Goal: Information Seeking & Learning: Learn about a topic

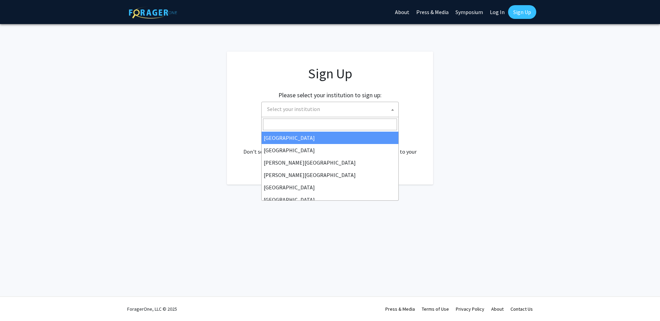
click at [362, 109] on span "Select your institution" at bounding box center [331, 109] width 134 height 14
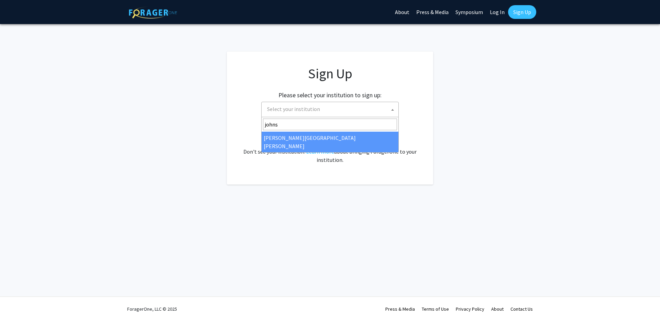
type input "johns"
select select "1"
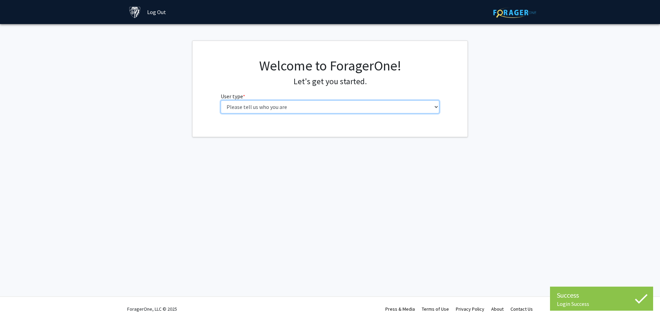
click at [318, 108] on select "Please tell us who you are Undergraduate Student Master's Student Doctoral Cand…" at bounding box center [330, 106] width 219 height 13
select select "2: masters"
click at [221, 100] on select "Please tell us who you are Undergraduate Student Master's Student Doctoral Cand…" at bounding box center [330, 106] width 219 height 13
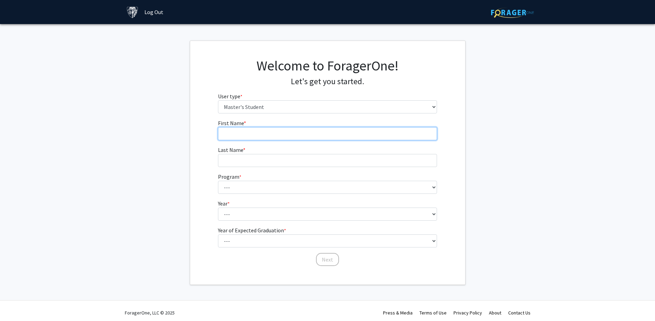
click at [326, 136] on input "First Name * required" at bounding box center [327, 133] width 219 height 13
type input "Jiamu"
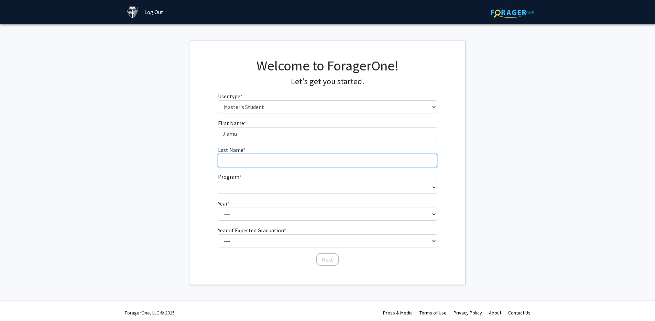
click at [278, 159] on input "Last Name * required" at bounding box center [327, 160] width 219 height 13
type input "[PERSON_NAME]"
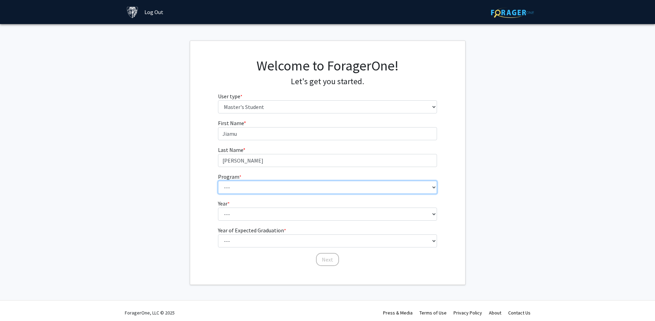
click at [266, 189] on select "--- Anatomy Education Applied and Computational Mathematics Applied Biomedical …" at bounding box center [327, 187] width 219 height 13
select select "64: 52"
click at [218, 181] on select "--- Anatomy Education Applied and Computational Mathematics Applied Biomedical …" at bounding box center [327, 187] width 219 height 13
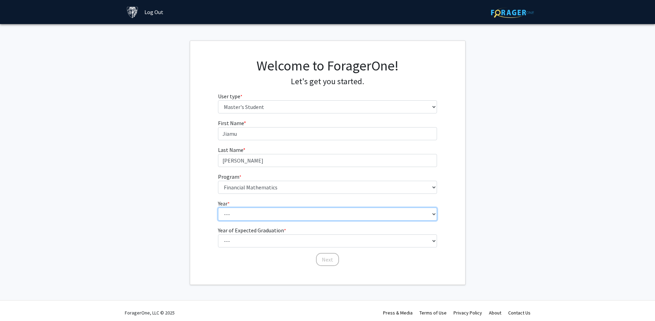
click at [251, 211] on select "--- First Year Second Year" at bounding box center [327, 214] width 219 height 13
select select "2: second_year"
click at [218, 208] on select "--- First Year Second Year" at bounding box center [327, 214] width 219 height 13
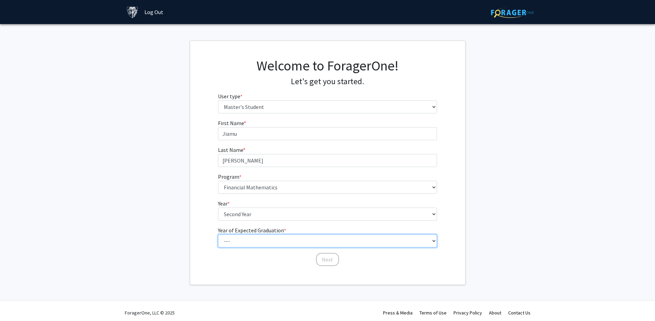
click at [249, 241] on select "--- 2025 2026 2027 2028 2029 2030 2031 2032 2033 2034" at bounding box center [327, 240] width 219 height 13
select select "2: 2026"
click at [218, 234] on select "--- 2025 2026 2027 2028 2029 2030 2031 2032 2033 2034" at bounding box center [327, 240] width 219 height 13
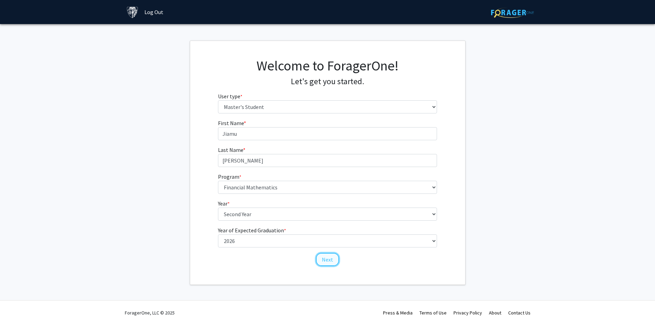
click at [324, 261] on button "Next" at bounding box center [327, 259] width 23 height 13
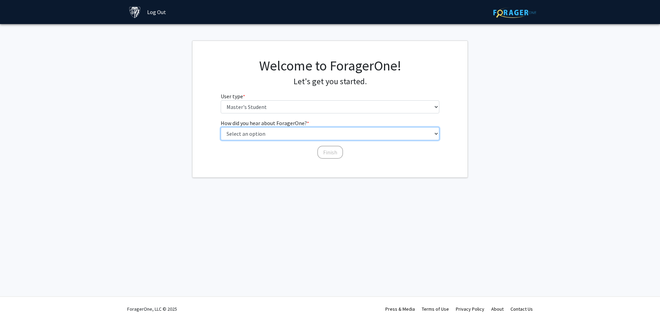
click at [268, 134] on select "Select an option Peer/student recommendation Faculty/staff recommendation Unive…" at bounding box center [330, 133] width 219 height 13
select select "3: university_website"
click at [221, 127] on select "Select an option Peer/student recommendation Faculty/staff recommendation Unive…" at bounding box center [330, 133] width 219 height 13
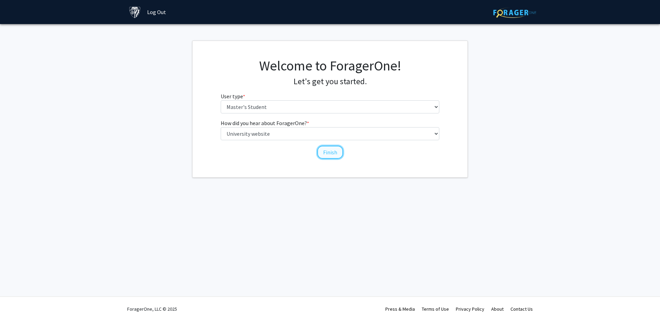
click at [330, 155] on button "Finish" at bounding box center [330, 152] width 26 height 13
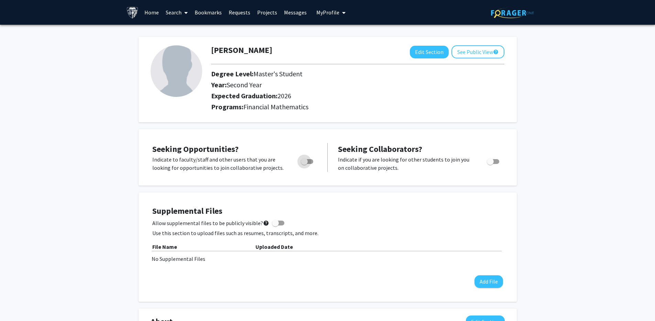
click at [306, 162] on span "Toggle" at bounding box center [304, 161] width 7 height 7
click at [304, 164] on input "Are you actively seeking opportunities?" at bounding box center [304, 164] width 0 height 0
checkbox input "true"
click at [496, 165] on label "Toggle" at bounding box center [491, 161] width 15 height 8
click at [490, 164] on input "Would you like to receive other student requests to work with you?" at bounding box center [490, 164] width 0 height 0
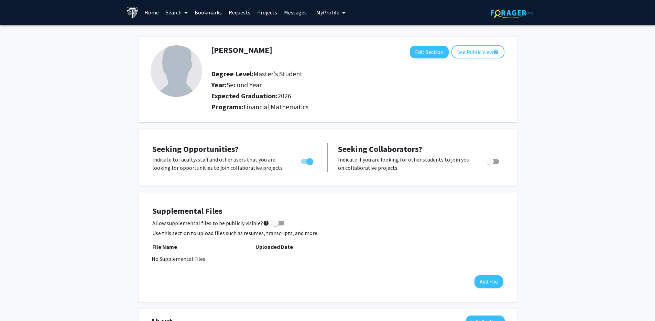
checkbox input "true"
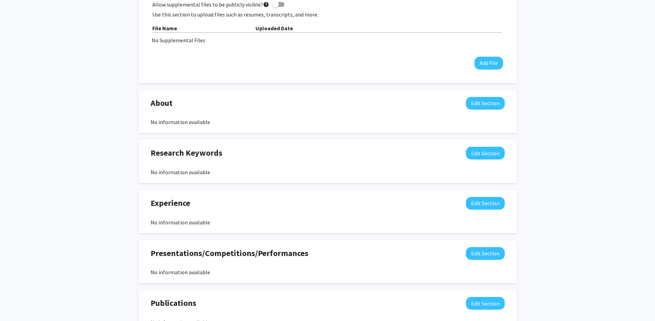
scroll to position [223, 0]
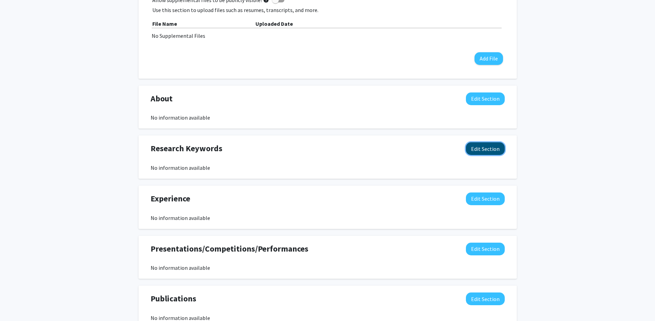
click at [482, 154] on button "Edit Section" at bounding box center [485, 148] width 39 height 13
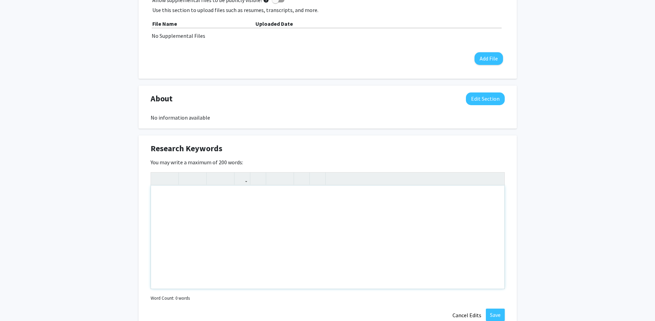
click at [236, 229] on div "Note to users with screen readers: Please deactivate our accessibility plugin f…" at bounding box center [327, 237] width 353 height 103
click at [545, 157] on div "[PERSON_NAME] Edit Section See Public View help Degree Level: Master's Student …" at bounding box center [327, 177] width 655 height 750
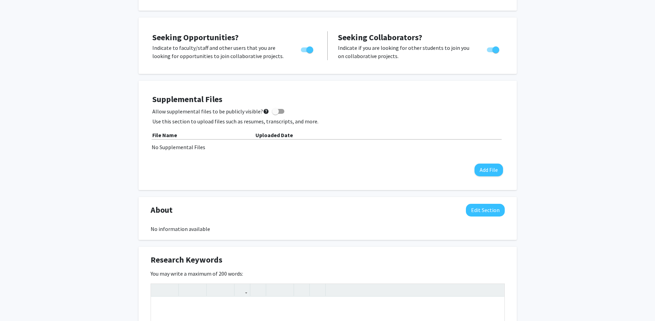
scroll to position [0, 0]
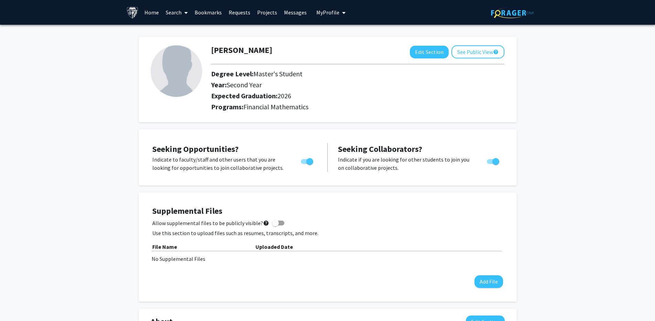
click at [181, 14] on link "Search" at bounding box center [176, 12] width 29 height 24
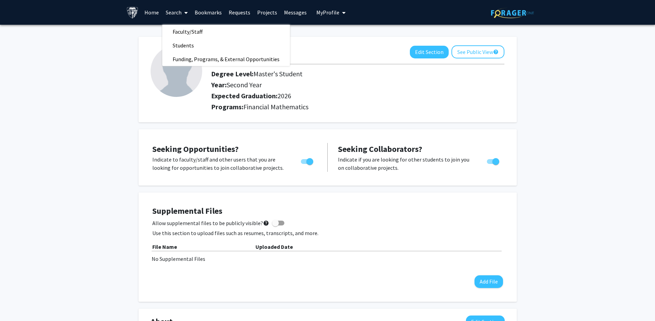
click at [265, 11] on link "Projects" at bounding box center [267, 12] width 27 height 24
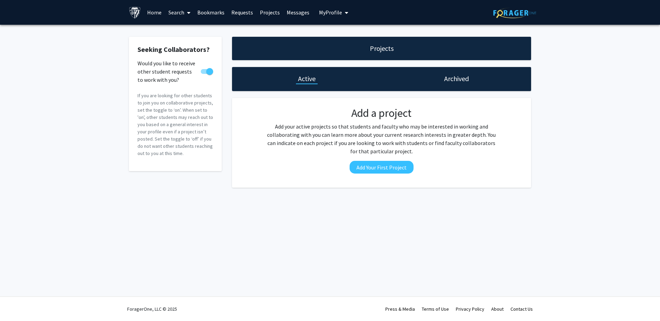
click at [177, 11] on link "Search" at bounding box center [179, 12] width 29 height 24
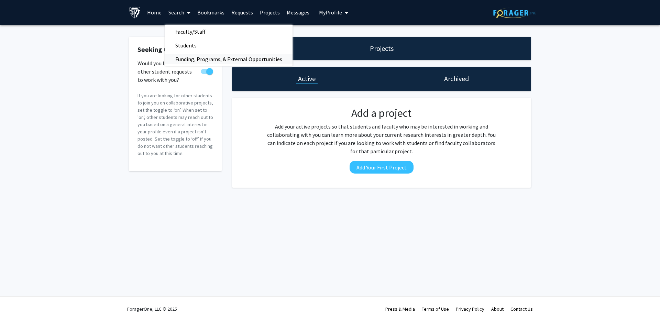
click at [185, 59] on span "Funding, Programs, & External Opportunities" at bounding box center [229, 59] width 128 height 14
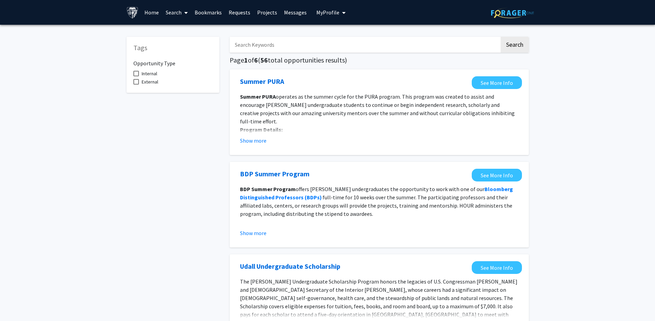
click at [151, 75] on span "Internal" at bounding box center [149, 73] width 15 height 8
click at [136, 76] on input "Internal" at bounding box center [136, 76] width 0 height 0
checkbox input "true"
click at [255, 140] on button "Show more" at bounding box center [253, 140] width 26 height 8
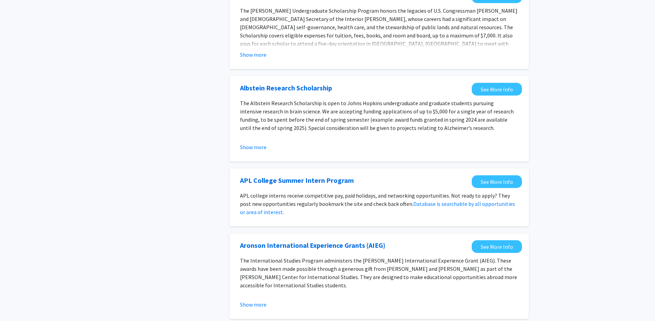
scroll to position [142, 0]
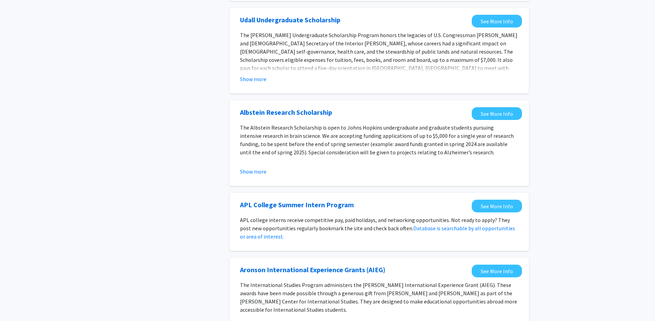
scroll to position [300, 0]
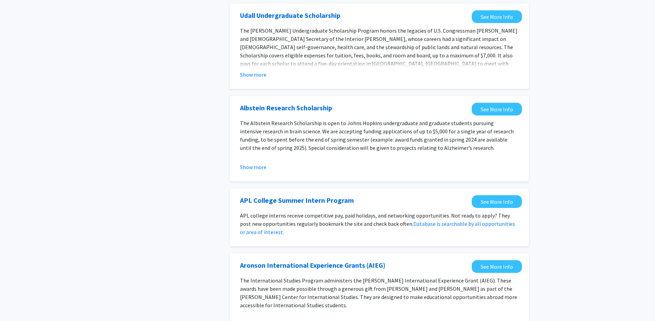
click at [161, 157] on div "Tags Opportunity Type Internal External" at bounding box center [172, 232] width 103 height 1007
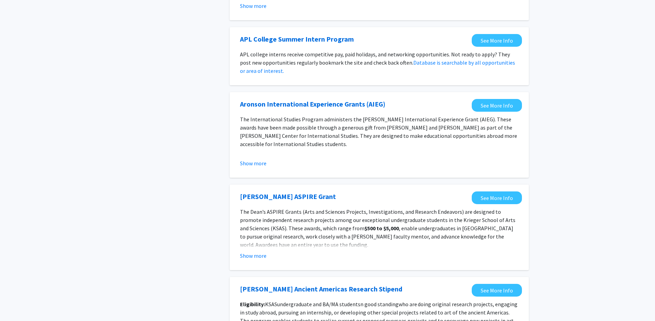
scroll to position [563, 0]
